Goal: Information Seeking & Learning: Find specific page/section

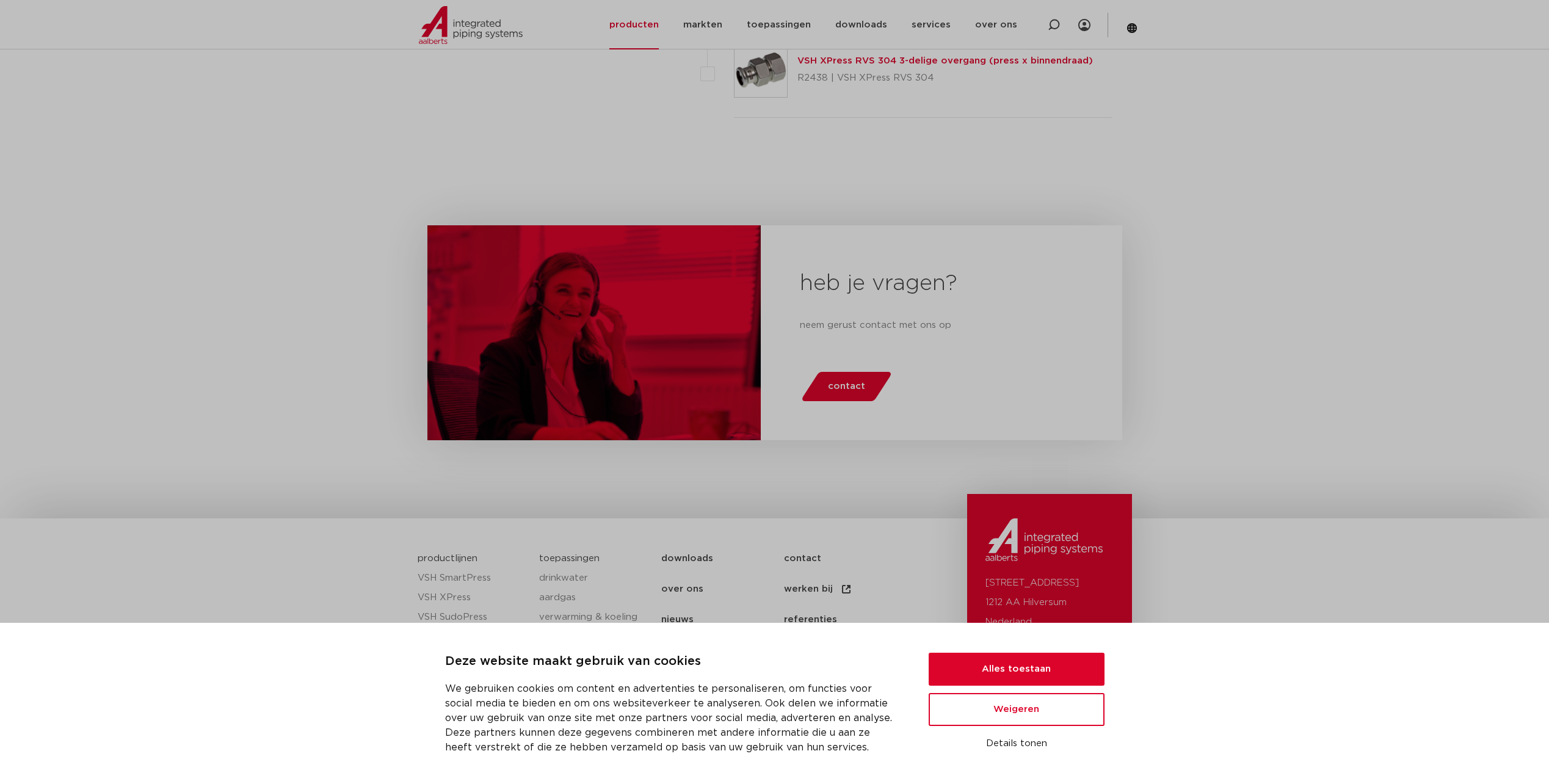
scroll to position [2089, 0]
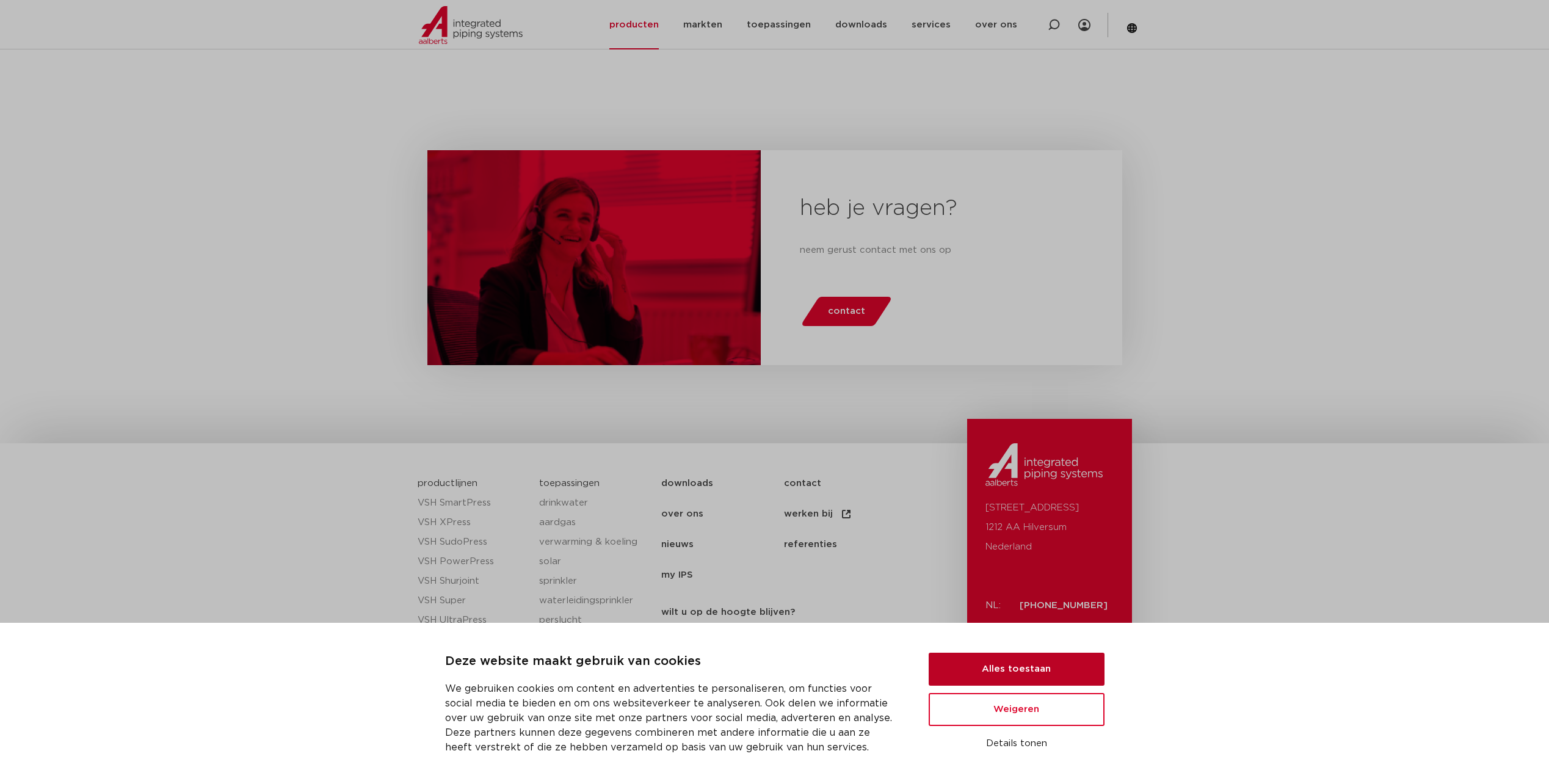
click at [1030, 670] on button "Alles toestaan" at bounding box center [1016, 669] width 175 height 33
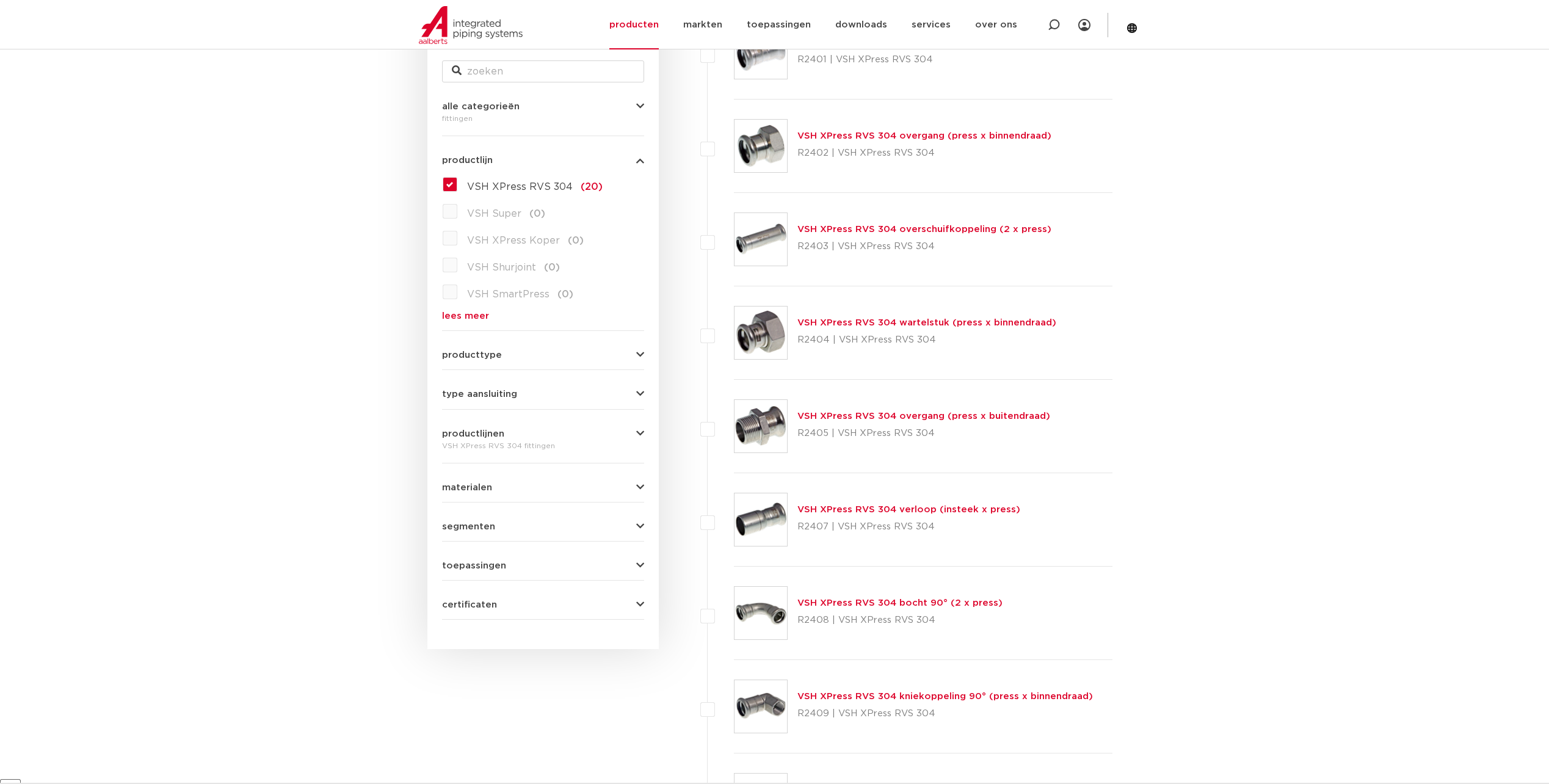
scroll to position [0, 0]
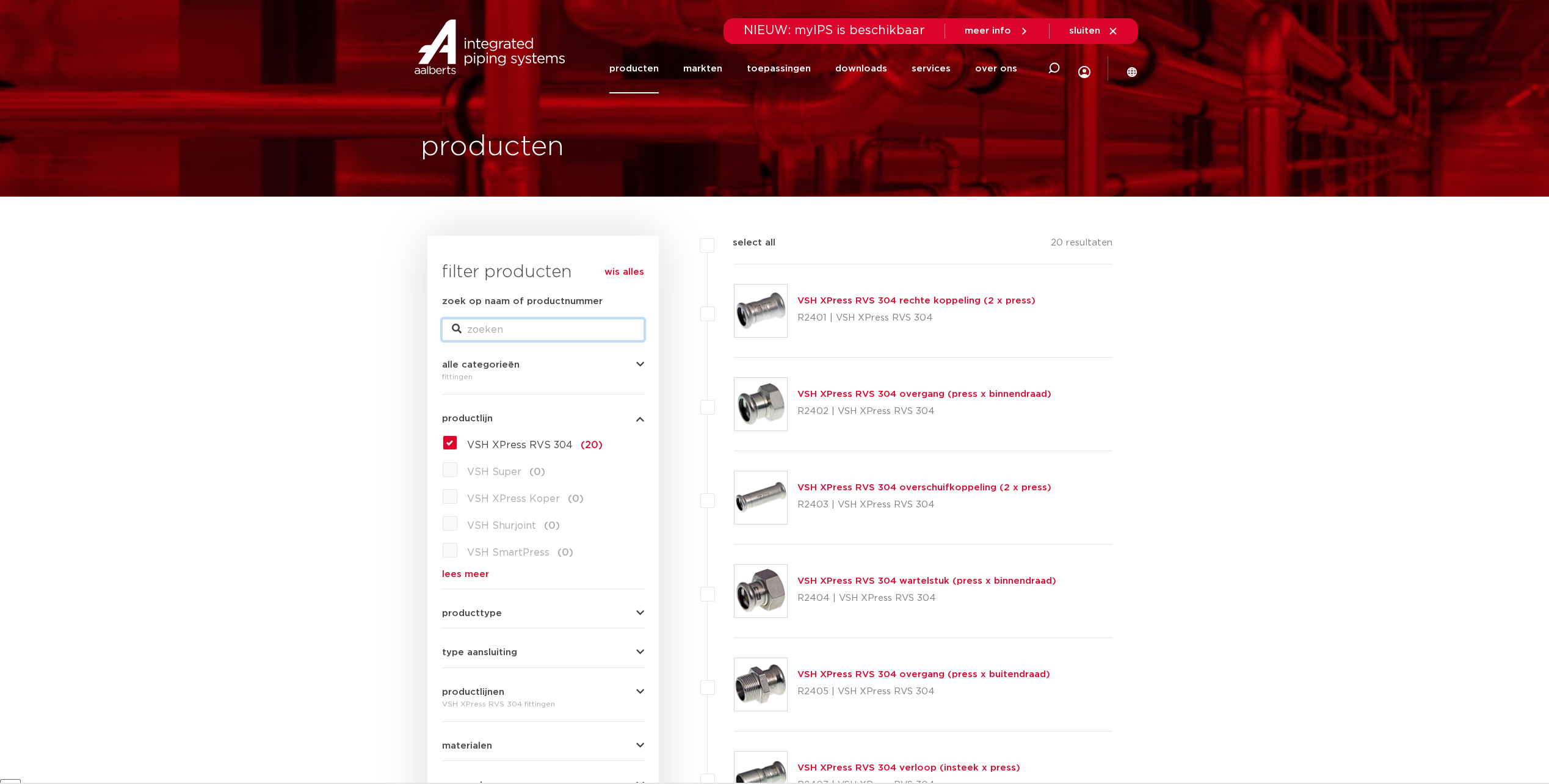
click at [466, 324] on input "zoek op naam of productnummer" at bounding box center [543, 330] width 202 height 22
type input "304"
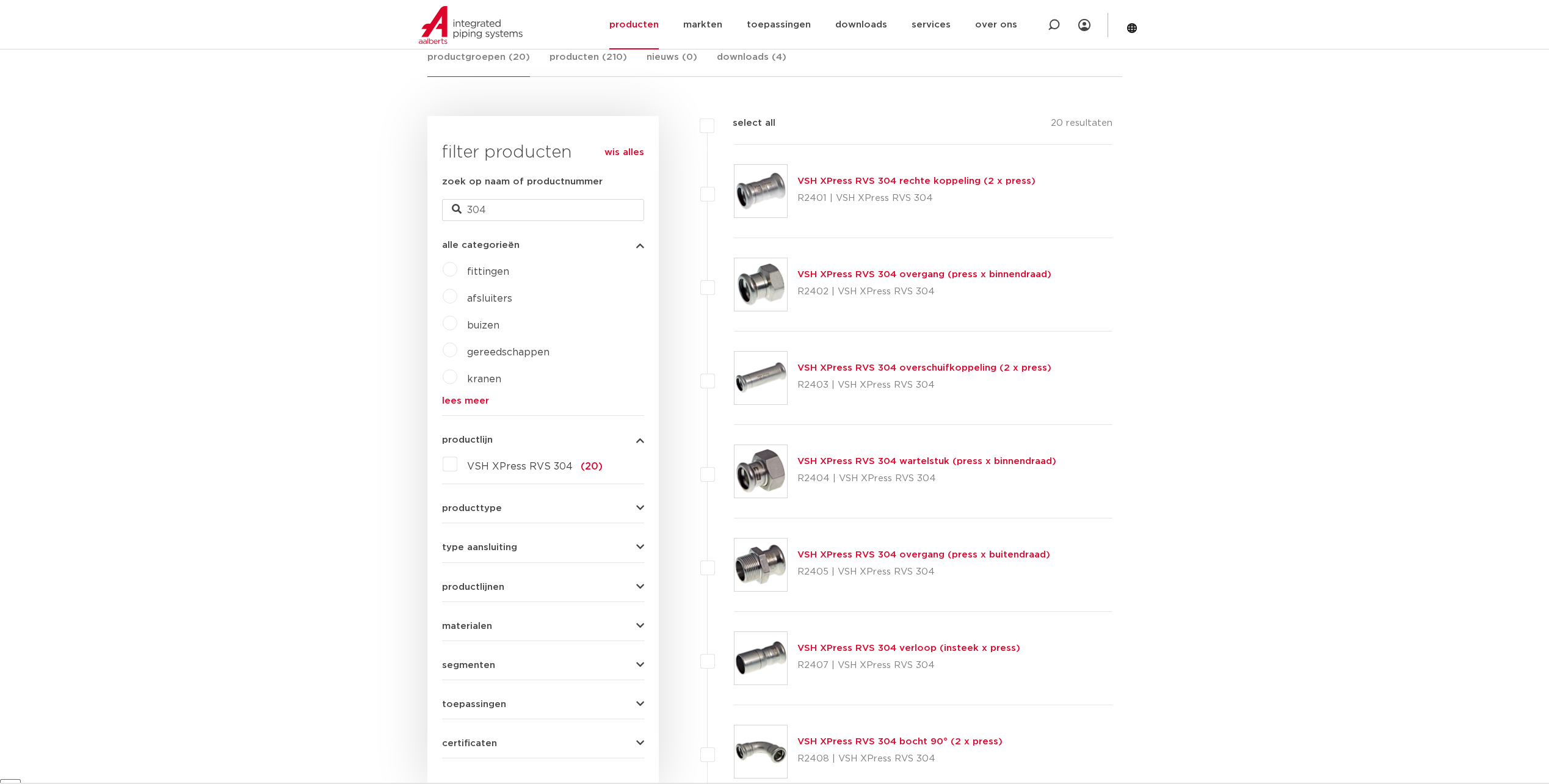
scroll to position [183, 0]
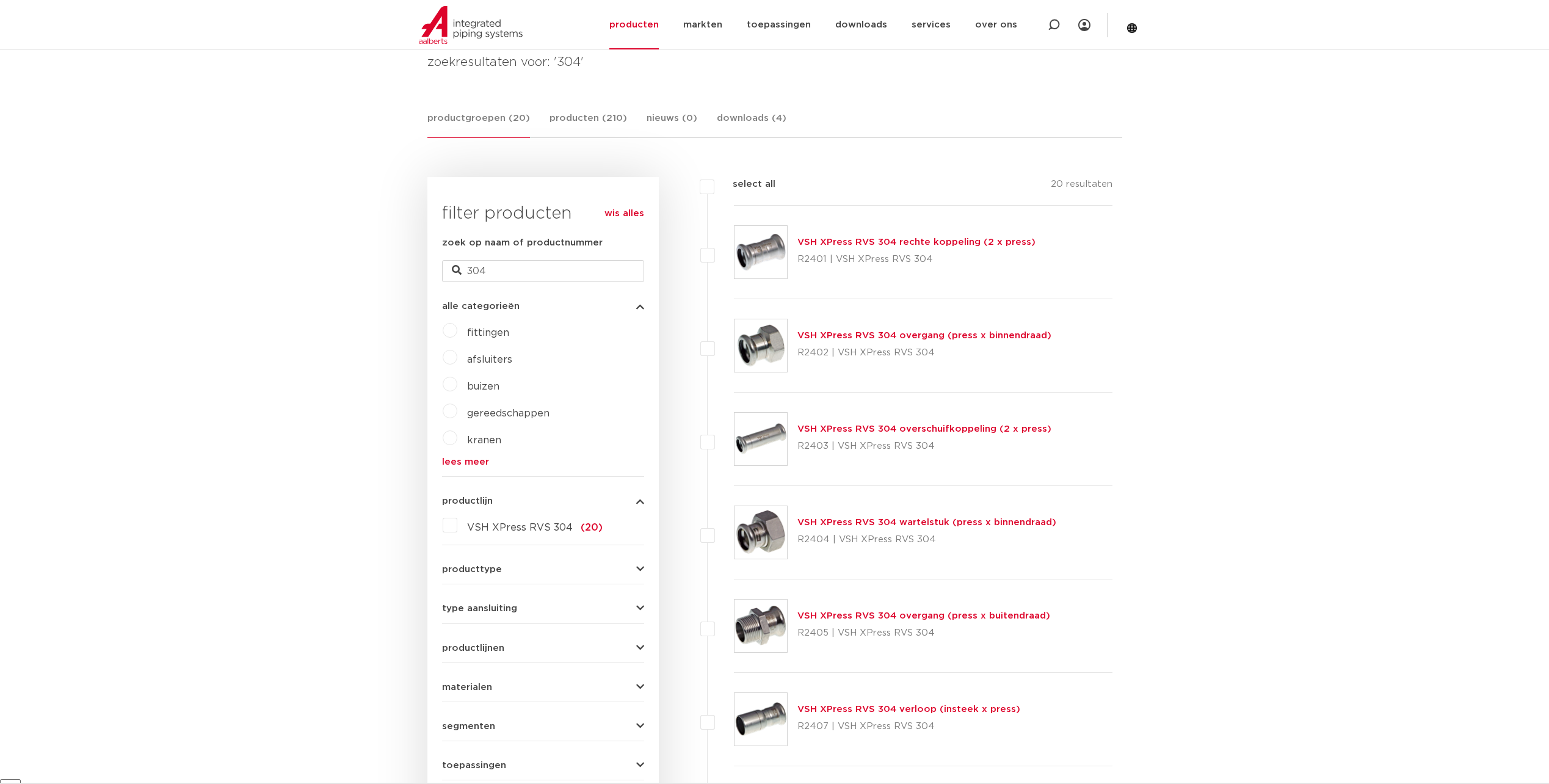
click at [485, 386] on span "buizen" at bounding box center [483, 386] width 32 height 10
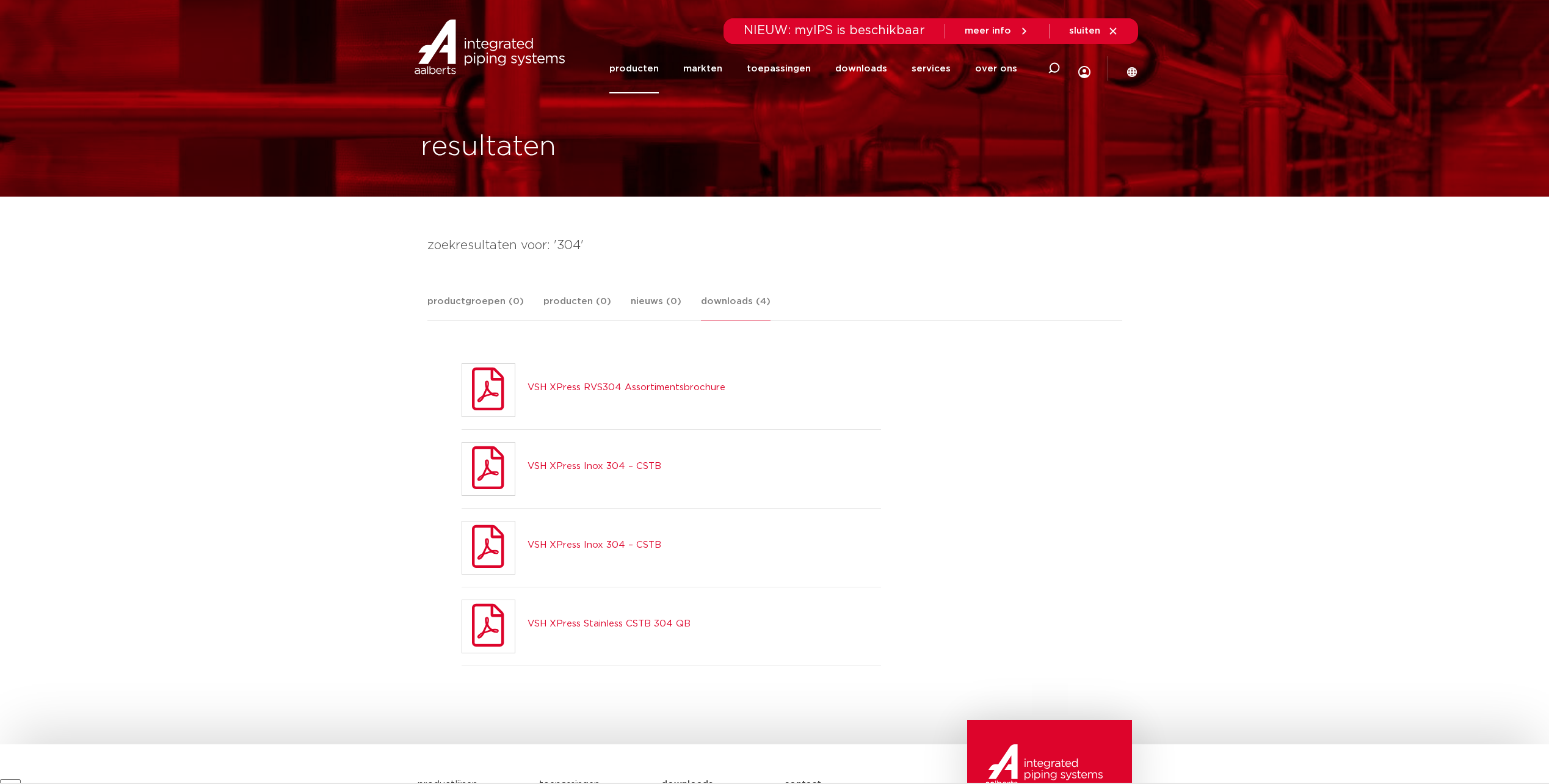
click at [499, 622] on icon at bounding box center [488, 626] width 32 height 52
click at [555, 624] on link "VSH XPress Stainless CSTB 304 QB" at bounding box center [609, 623] width 163 height 9
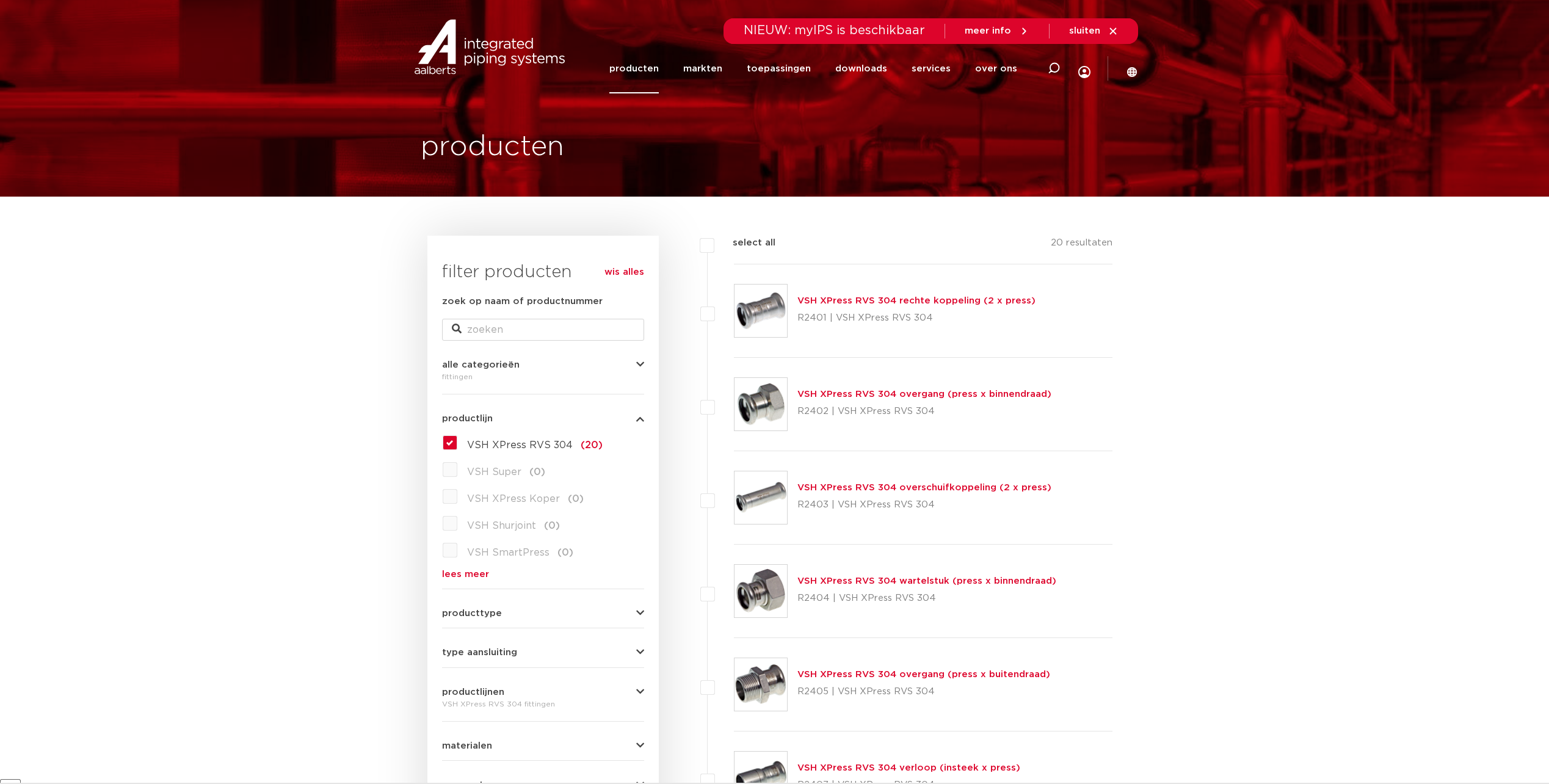
click at [457, 444] on label "VSH XPress RVS 304 (20)" at bounding box center [530, 442] width 145 height 19
click at [0, 0] on input "VSH XPress RVS 304 (20)" at bounding box center [0, 0] width 0 height 0
click at [457, 444] on label "VSH XPress RVS 304 (20)" at bounding box center [530, 442] width 145 height 19
click at [0, 0] on input "VSH XPress RVS 304 (20)" at bounding box center [0, 0] width 0 height 0
click at [457, 444] on label "VSH XPress RVS 304 (20)" at bounding box center [530, 442] width 145 height 19
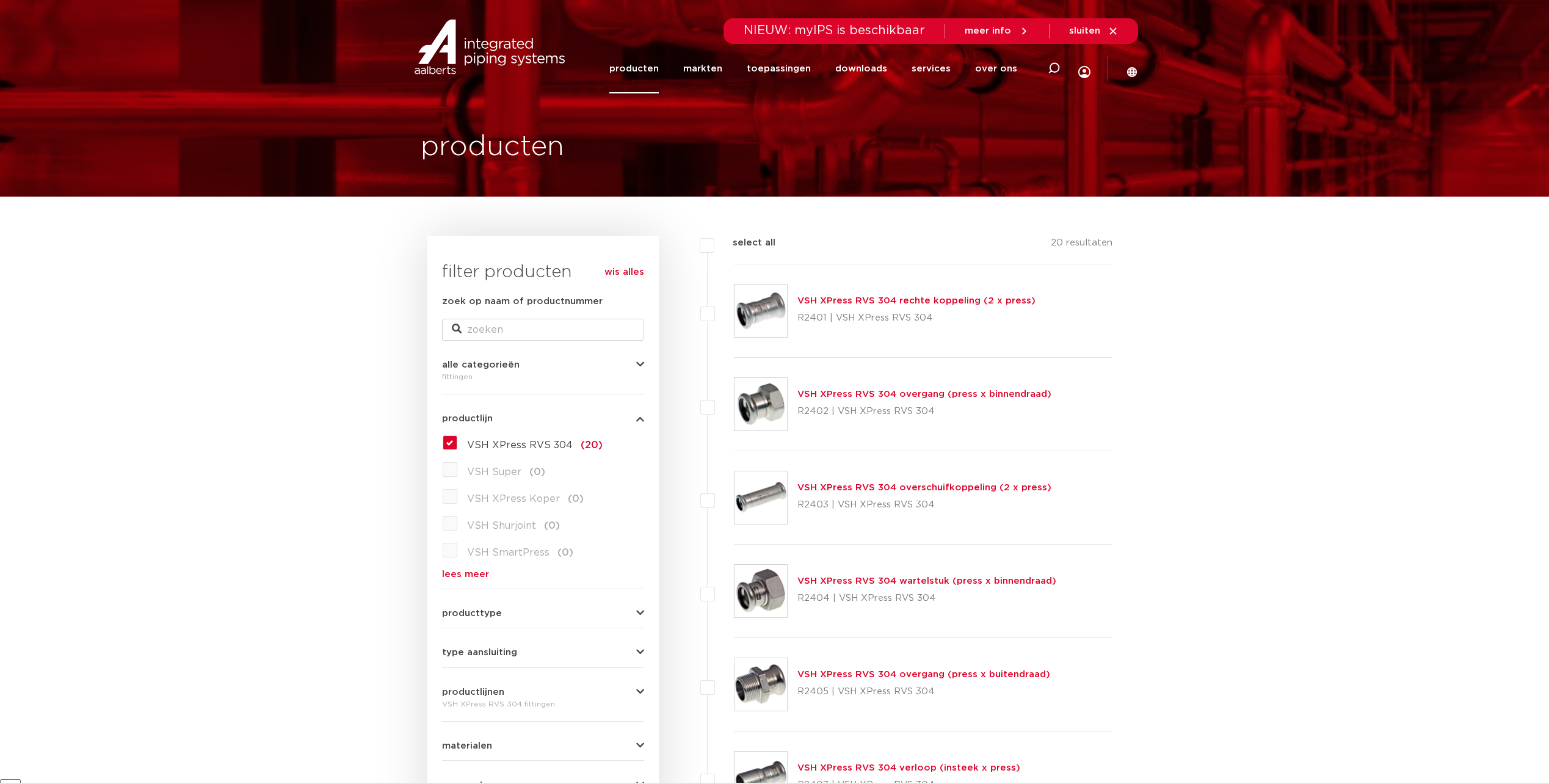
click at [0, 0] on input "VSH XPress RVS 304 (20)" at bounding box center [0, 0] width 0 height 0
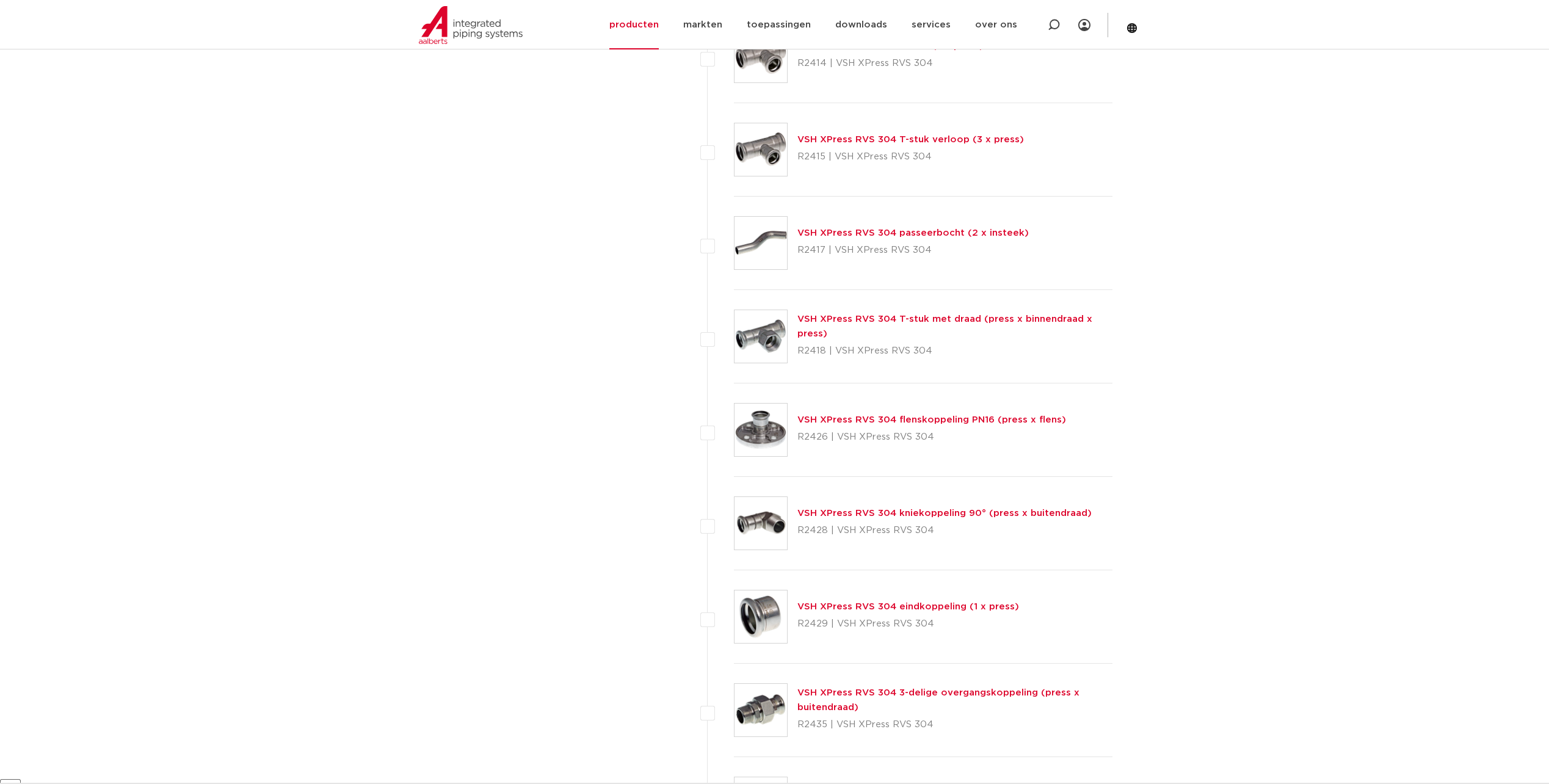
scroll to position [1343, 0]
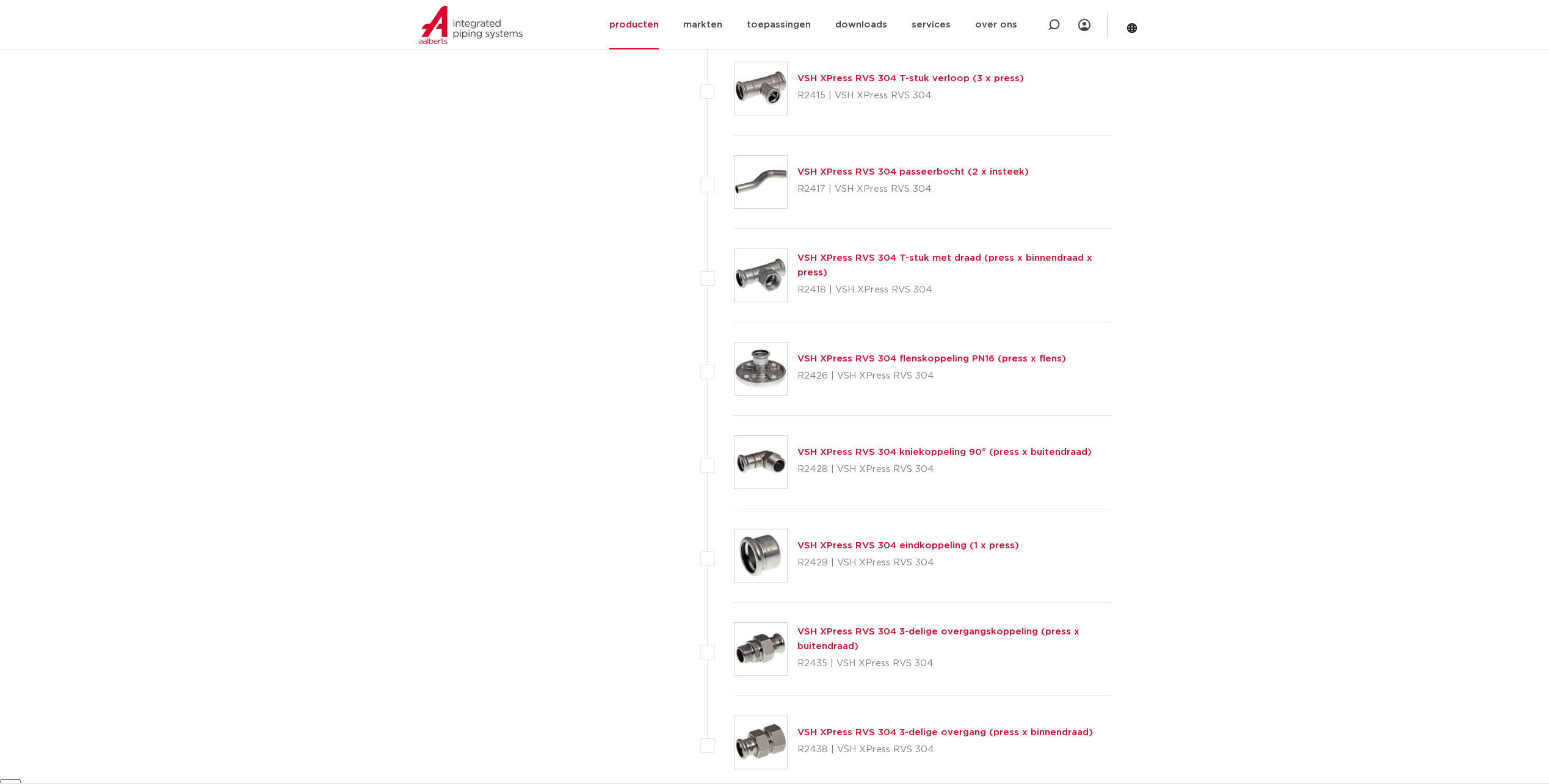
click at [772, 373] on img at bounding box center [760, 368] width 52 height 52
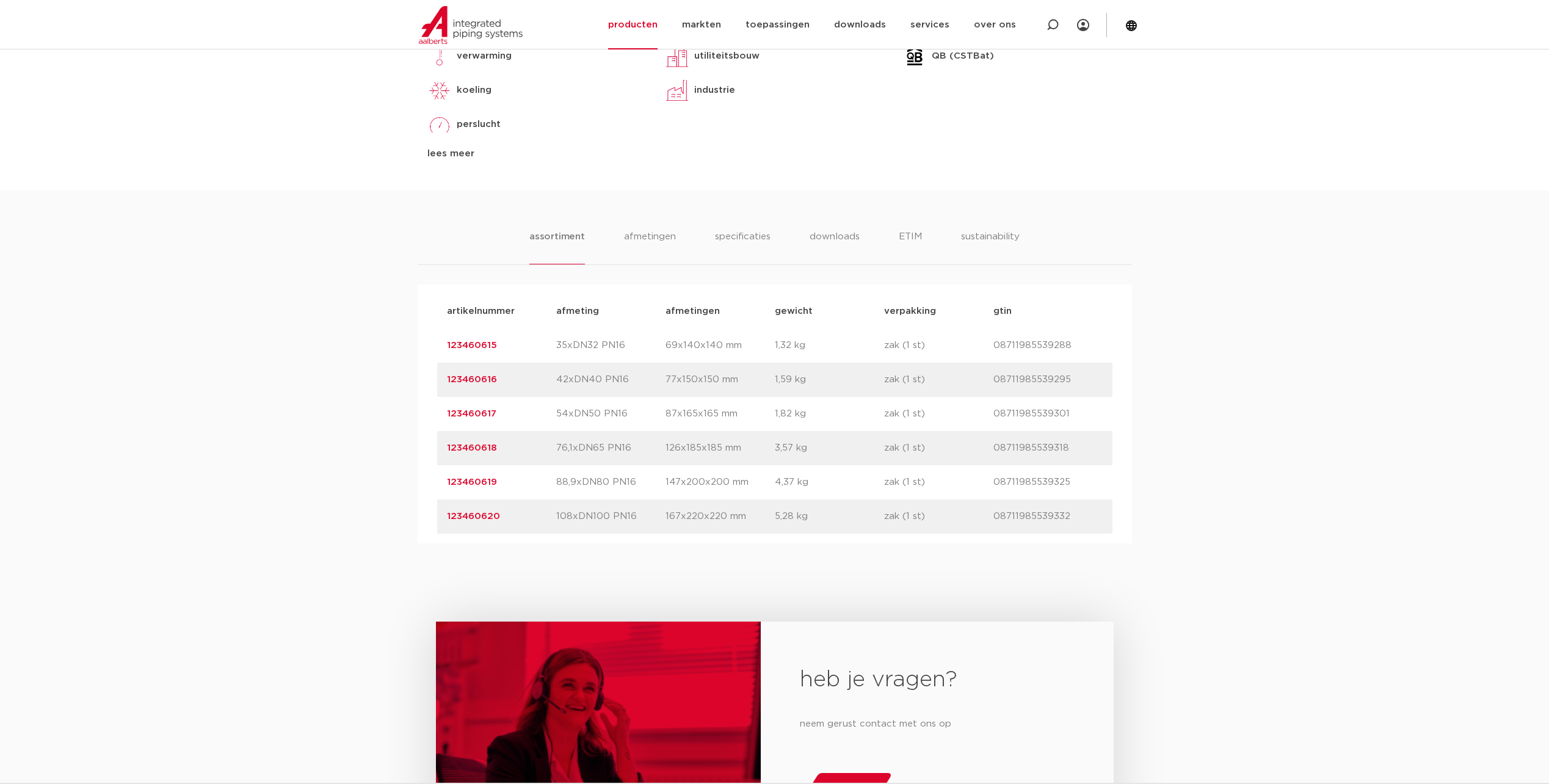
scroll to position [671, 0]
